Goal: Information Seeking & Learning: Check status

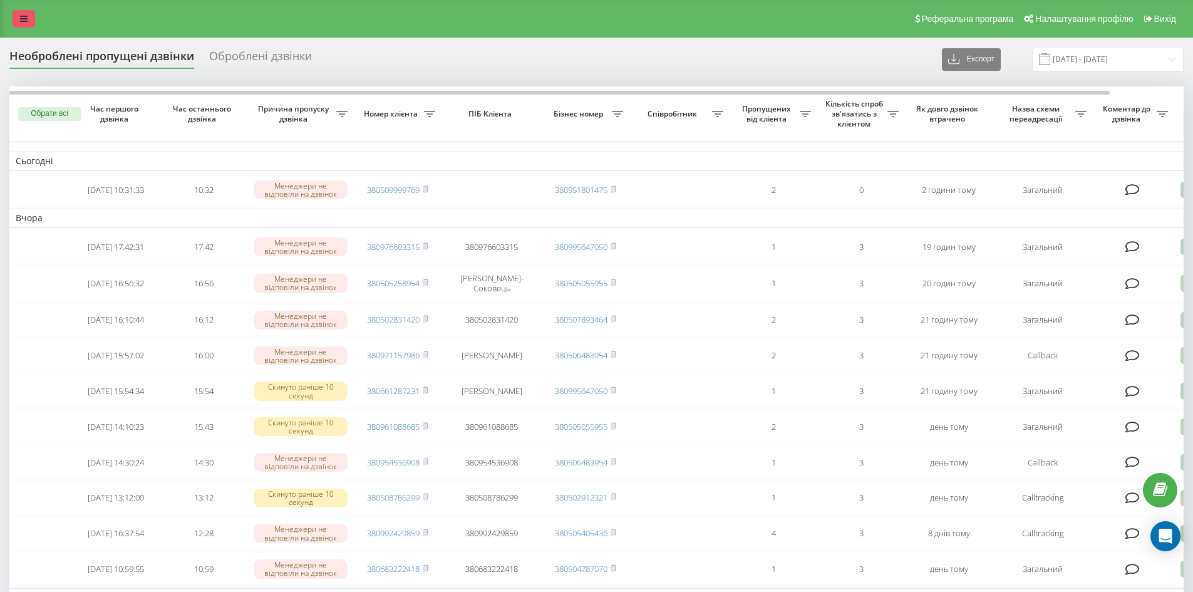
drag, startPoint x: 0, startPoint y: 0, endPoint x: 24, endPoint y: 11, distance: 26.9
click at [24, 11] on link at bounding box center [24, 19] width 23 height 18
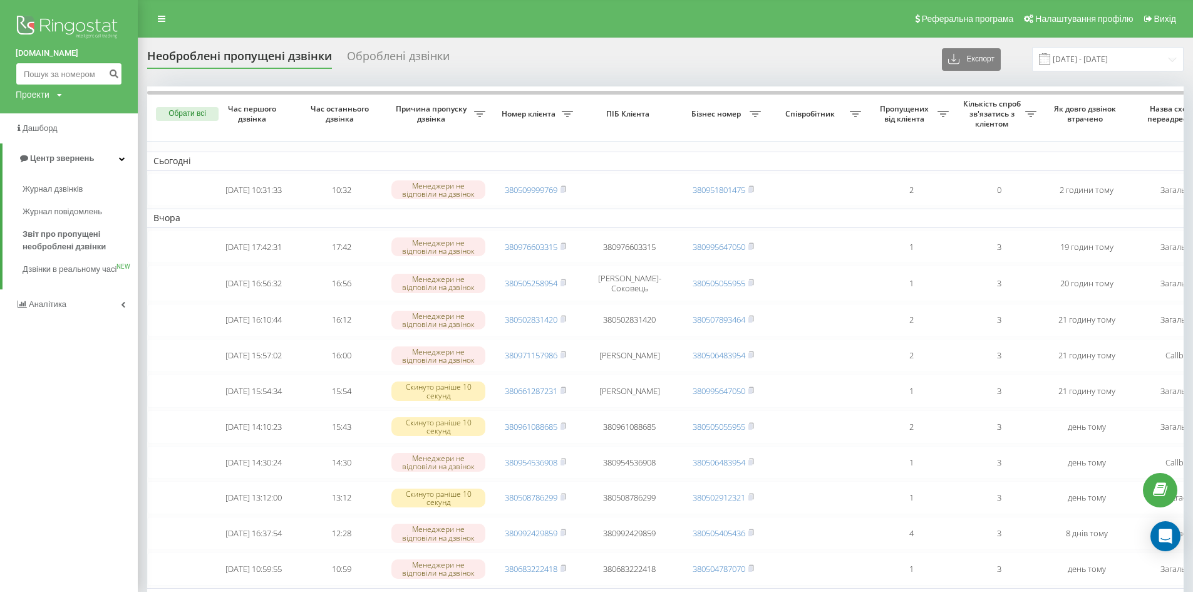
click at [57, 70] on input at bounding box center [69, 74] width 106 height 23
paste input "380684135119"
type input "380684135119"
click at [110, 70] on icon "submit" at bounding box center [113, 72] width 11 height 8
